Goal: Find specific page/section: Find specific page/section

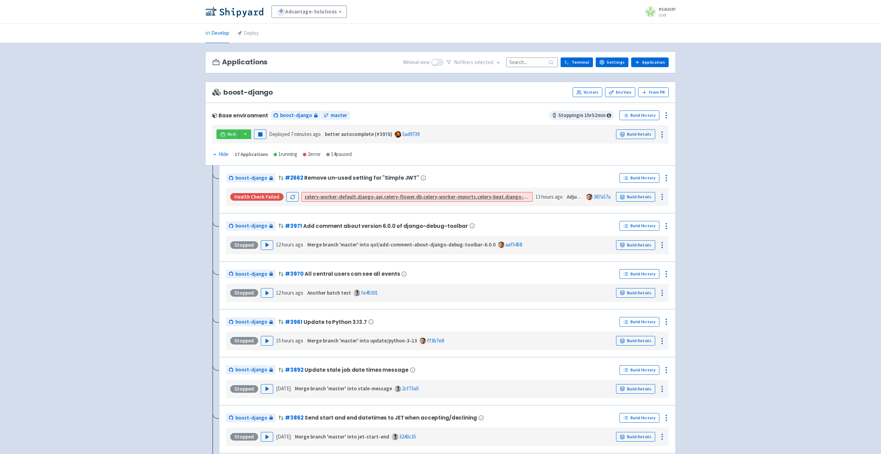
click at [260, 32] on li "Deploy" at bounding box center [248, 33] width 30 height 19
click at [646, 181] on link "Build History" at bounding box center [639, 178] width 40 height 10
click at [255, 31] on link "Deploy" at bounding box center [247, 33] width 21 height 19
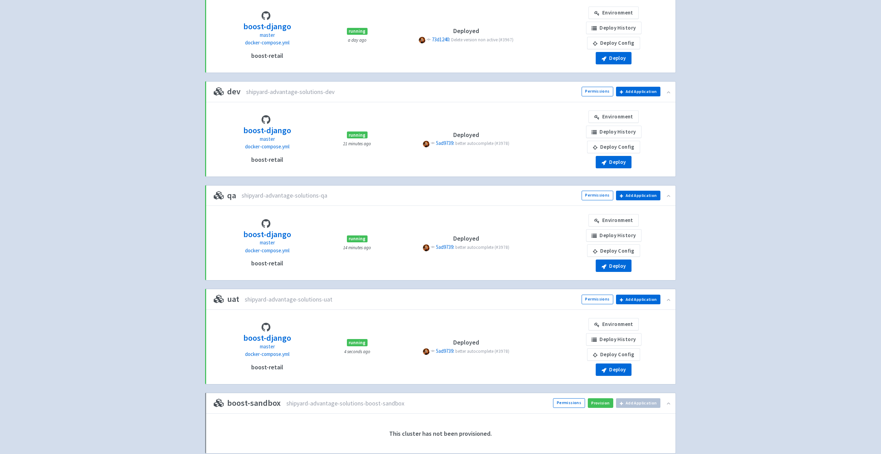
scroll to position [105, 0]
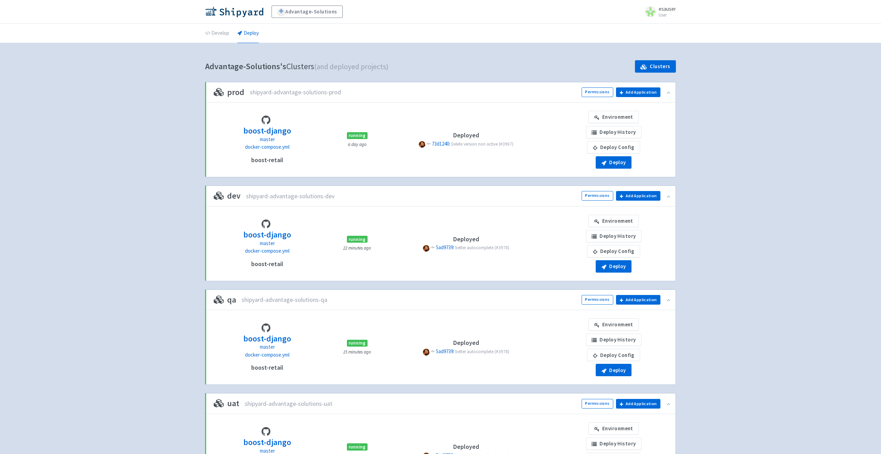
scroll to position [105, 0]
